Goal: Task Accomplishment & Management: Manage account settings

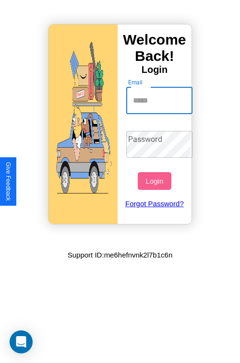
click at [160, 100] on input "Email" at bounding box center [159, 100] width 67 height 27
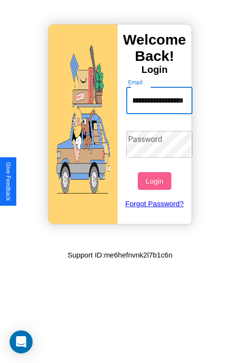
scroll to position [0, 43]
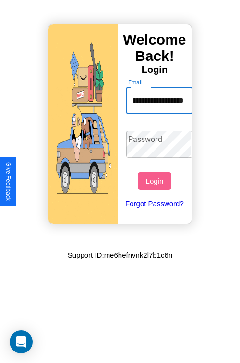
type input "**********"
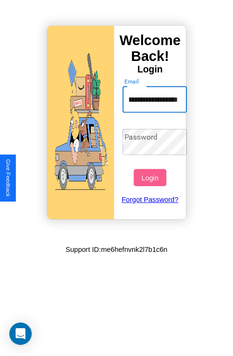
scroll to position [0, 0]
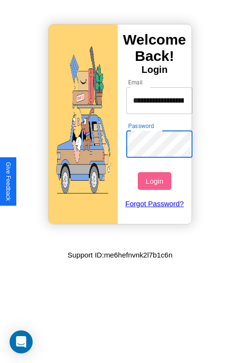
click at [155, 181] on button "Login" at bounding box center [154, 181] width 33 height 18
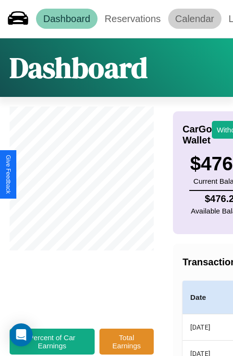
click at [194, 19] on link "Calendar" at bounding box center [194, 19] width 53 height 20
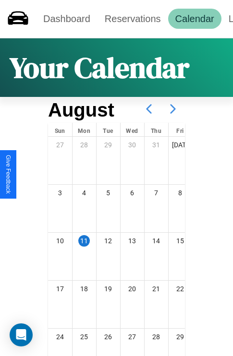
click at [173, 109] on icon at bounding box center [173, 109] width 24 height 24
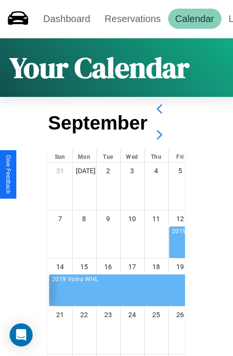
click at [159, 135] on icon at bounding box center [159, 135] width 24 height 24
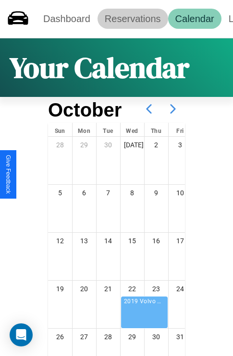
click at [132, 19] on link "Reservations" at bounding box center [132, 19] width 71 height 20
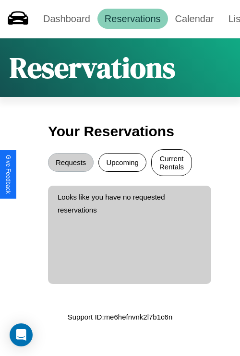
click at [171, 164] on button "Current Rentals" at bounding box center [171, 162] width 41 height 27
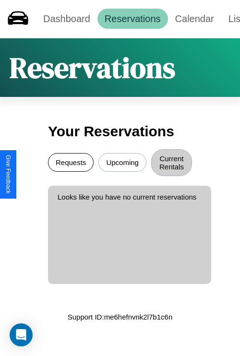
click at [71, 164] on button "Requests" at bounding box center [71, 162] width 46 height 19
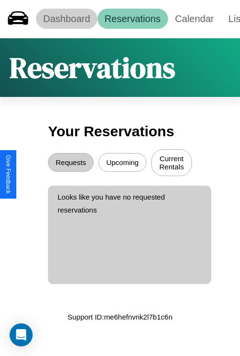
click at [66, 19] on link "Dashboard" at bounding box center [66, 19] width 61 height 20
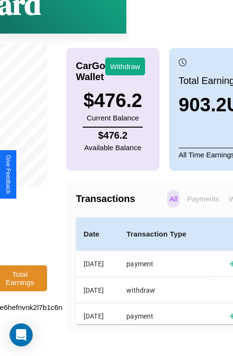
scroll to position [72, 122]
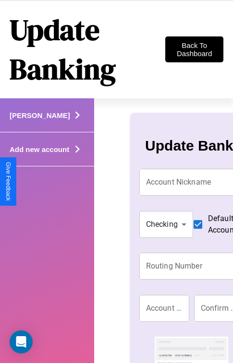
click at [70, 122] on icon at bounding box center [77, 115] width 14 height 14
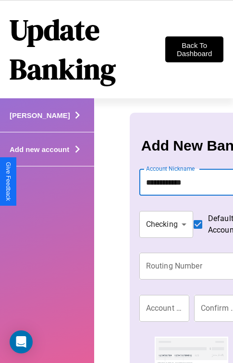
type input "**********"
